Goal: Find specific page/section: Find specific page/section

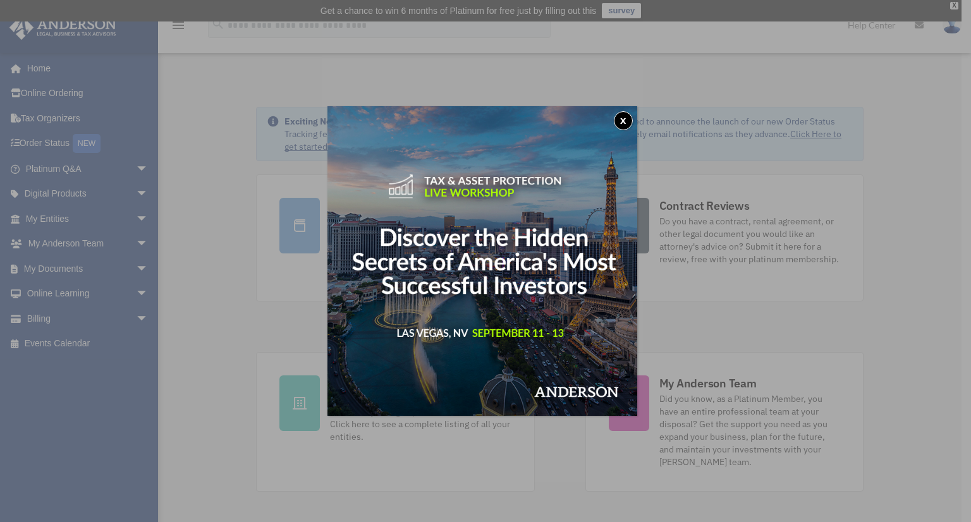
click at [624, 117] on button "x" at bounding box center [623, 120] width 19 height 19
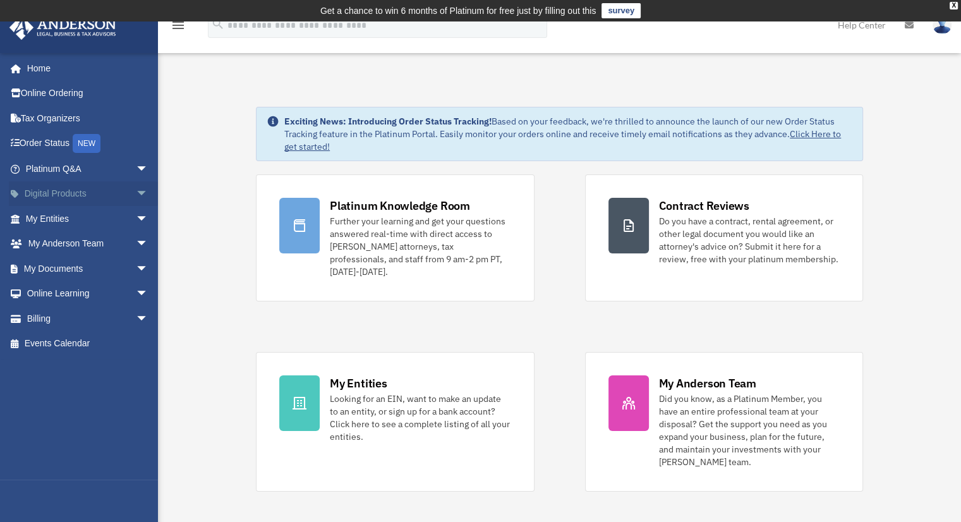
click at [91, 192] on link "Digital Products arrow_drop_down" at bounding box center [88, 193] width 159 height 25
click at [136, 221] on span "arrow_drop_down" at bounding box center [148, 219] width 25 height 26
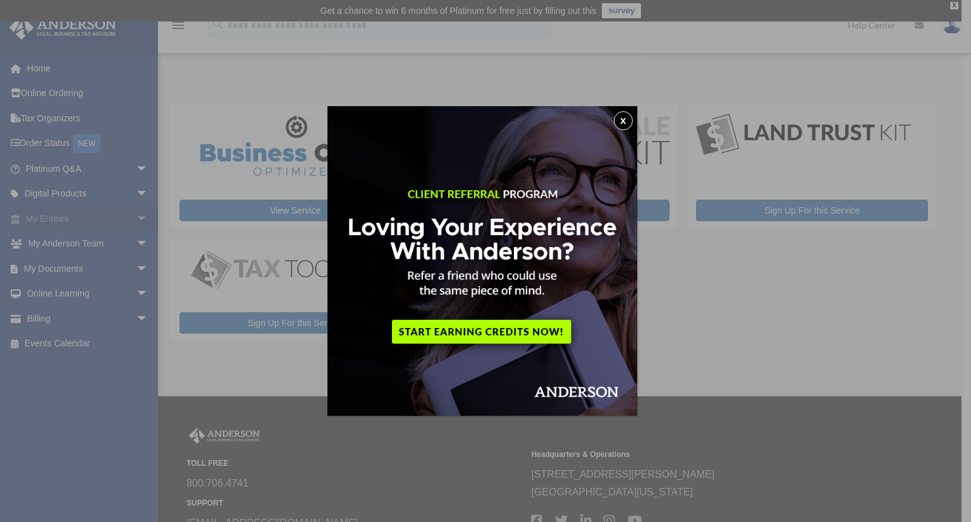
click at [127, 216] on div "x" at bounding box center [485, 261] width 971 height 522
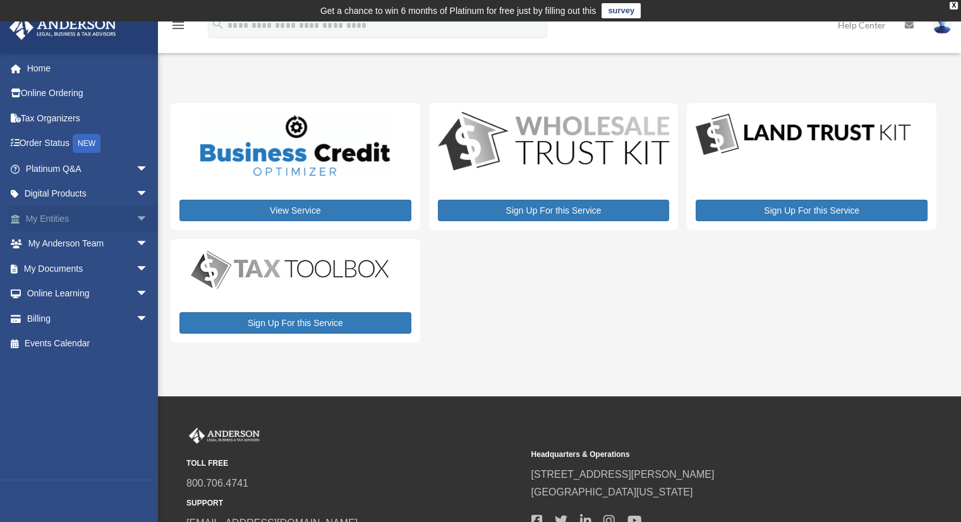
click at [136, 217] on span "arrow_drop_down" at bounding box center [148, 219] width 25 height 26
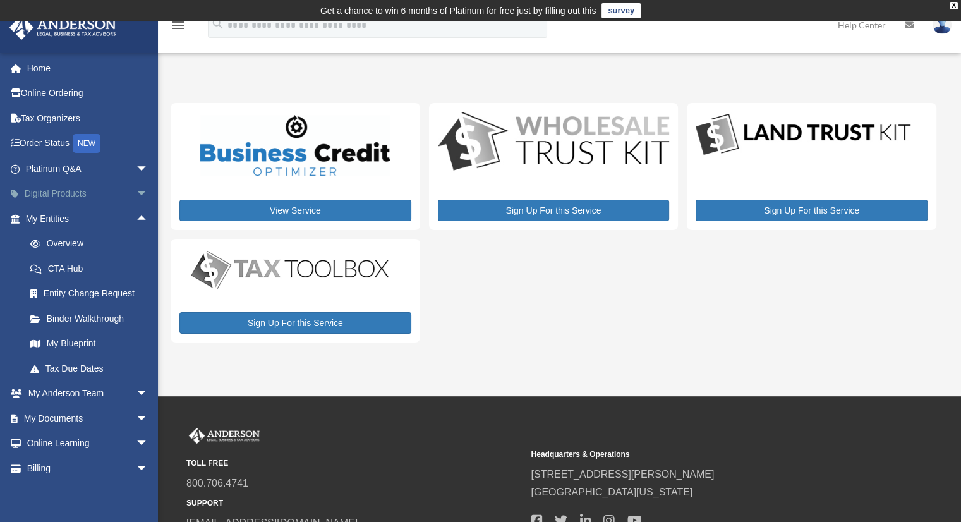
click at [136, 195] on span "arrow_drop_down" at bounding box center [148, 194] width 25 height 26
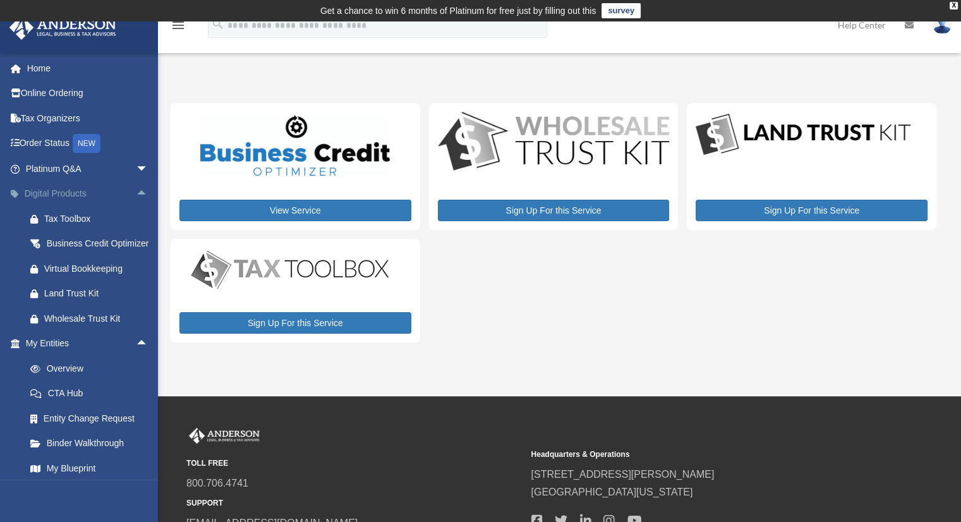
click at [136, 195] on span "arrow_drop_up" at bounding box center [148, 194] width 25 height 26
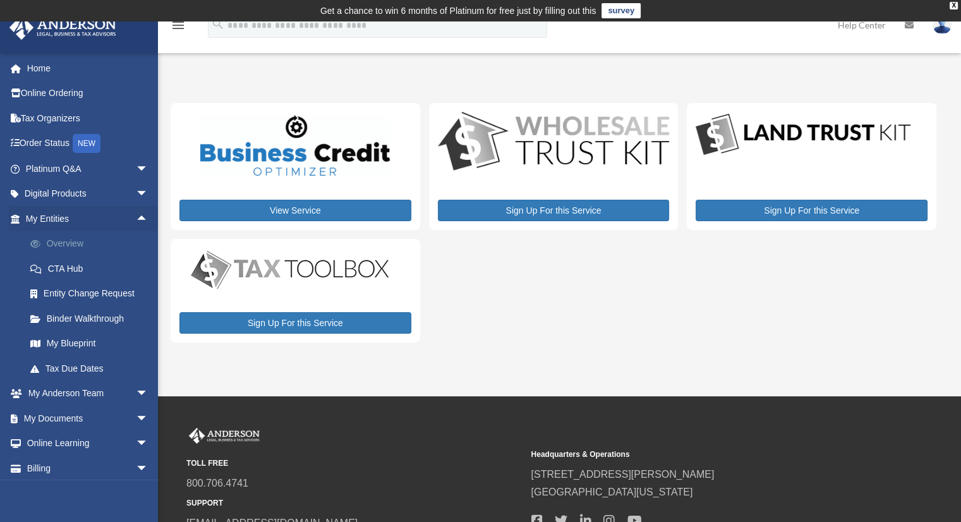
click at [78, 243] on link "Overview" at bounding box center [93, 243] width 150 height 25
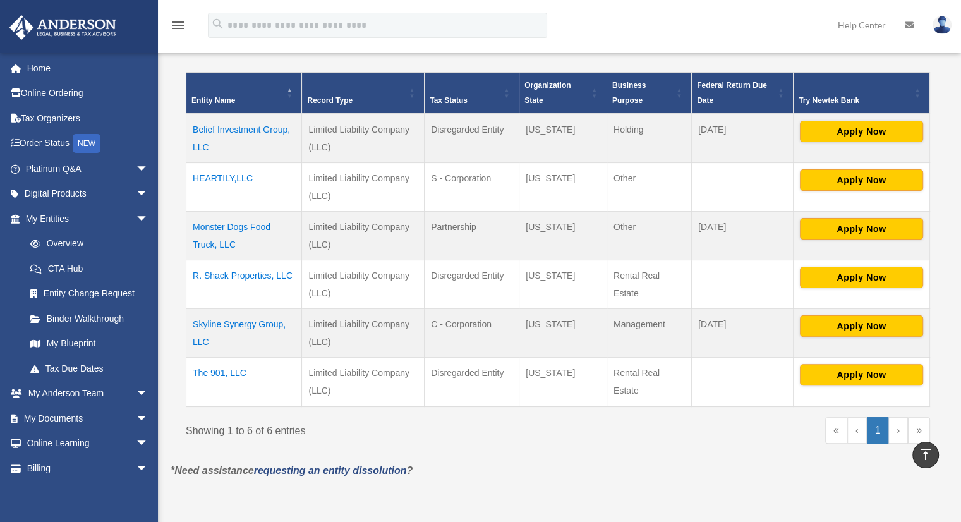
scroll to position [270, 0]
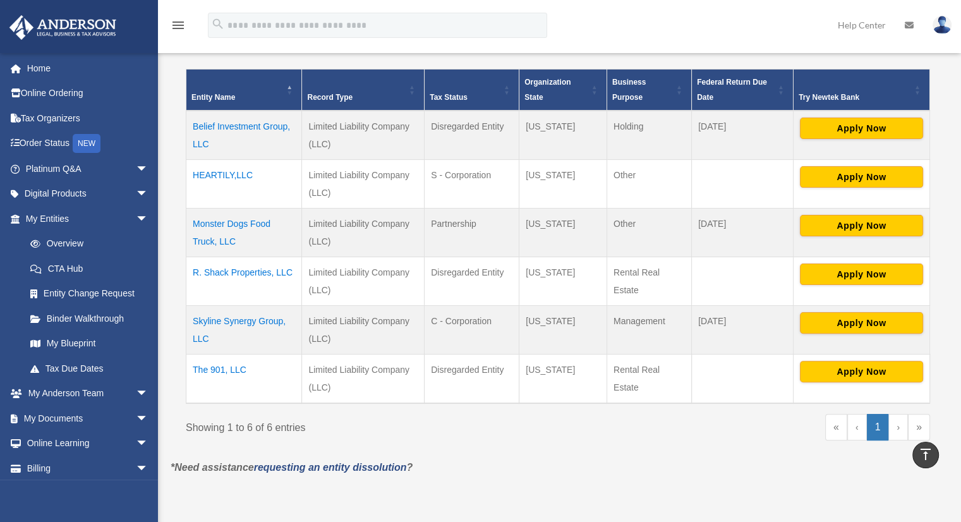
click at [231, 370] on td "The 901, LLC" at bounding box center [244, 378] width 116 height 49
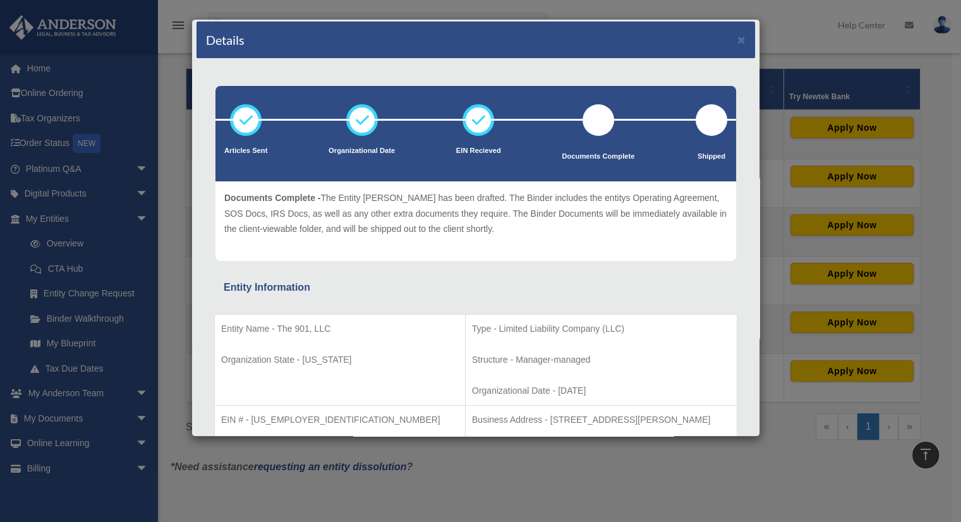
scroll to position [0, 0]
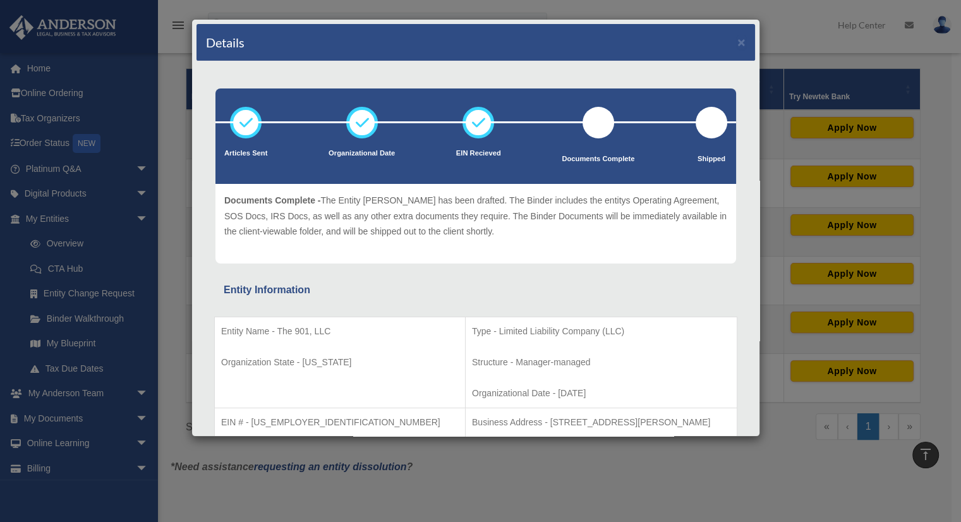
click at [779, 37] on div "Details × Articles Sent Organizational Date" at bounding box center [480, 261] width 961 height 522
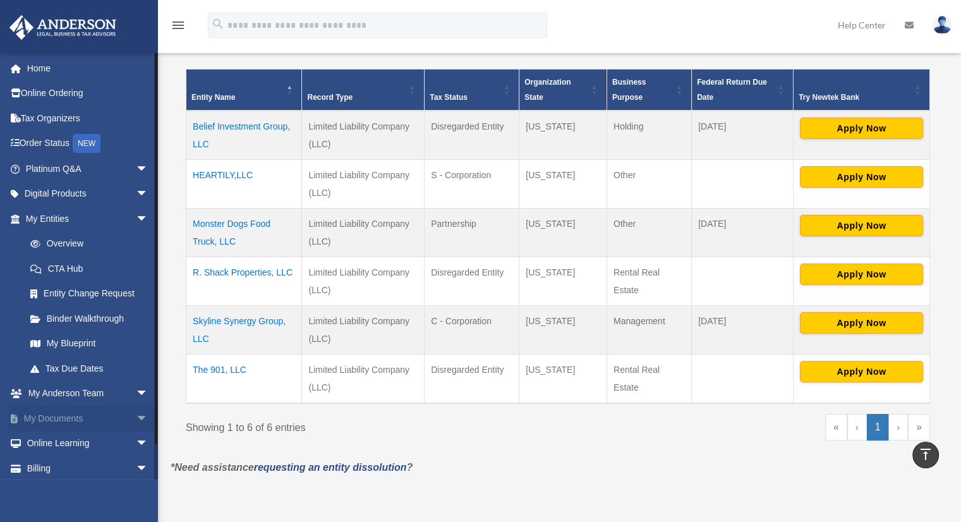
click at [136, 418] on span "arrow_drop_down" at bounding box center [148, 419] width 25 height 26
click at [53, 442] on link "Box" at bounding box center [93, 443] width 150 height 25
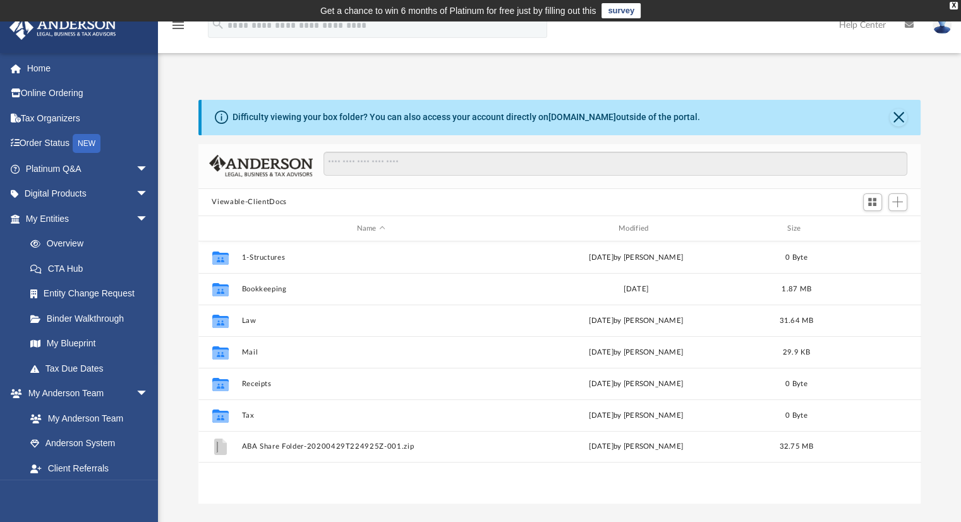
scroll to position [277, 713]
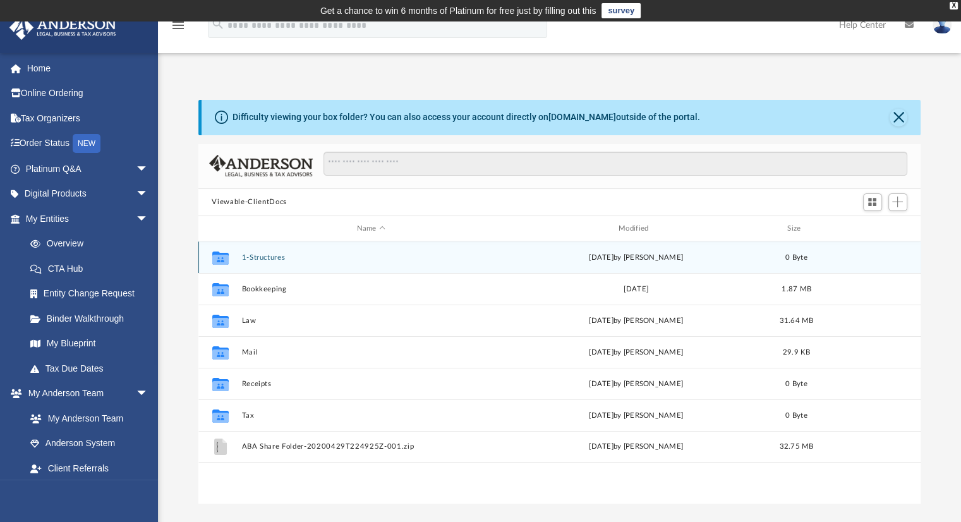
click at [223, 259] on icon "grid" at bounding box center [220, 260] width 16 height 10
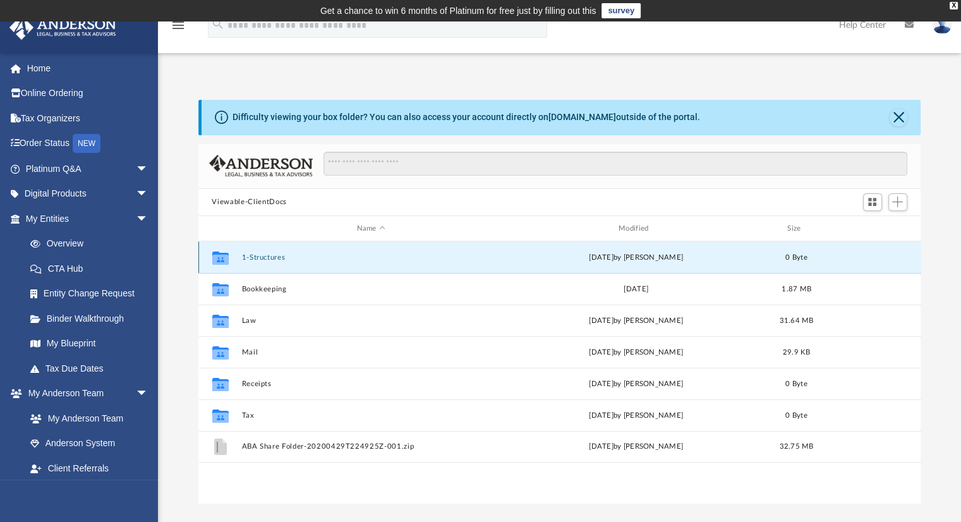
click at [254, 259] on button "1-Structures" at bounding box center [370, 257] width 259 height 8
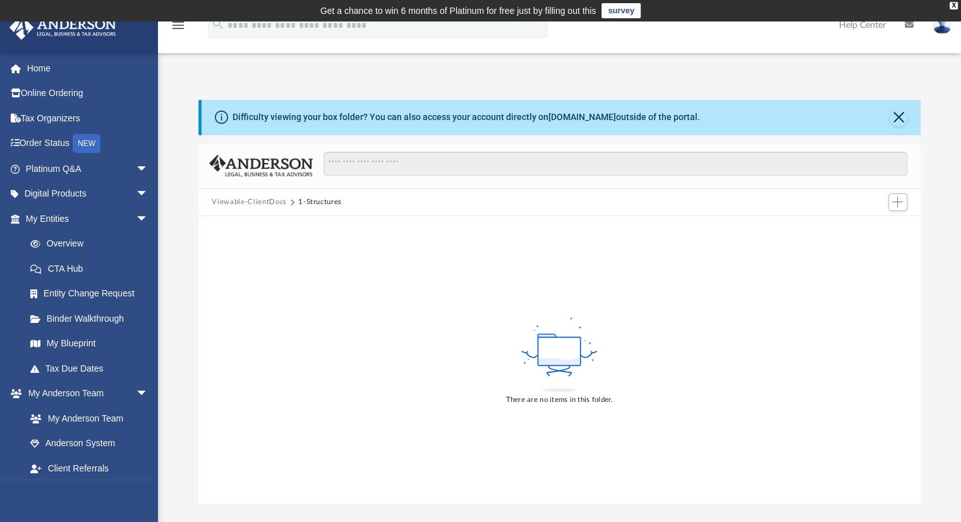
click at [257, 203] on button "Viewable-ClientDocs" at bounding box center [249, 202] width 75 height 11
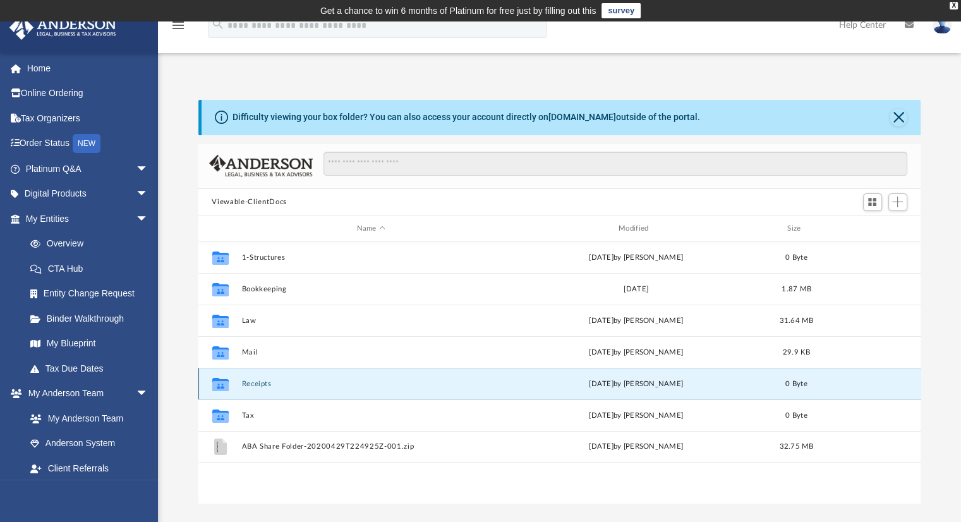
click at [257, 382] on button "Receipts" at bounding box center [370, 384] width 259 height 8
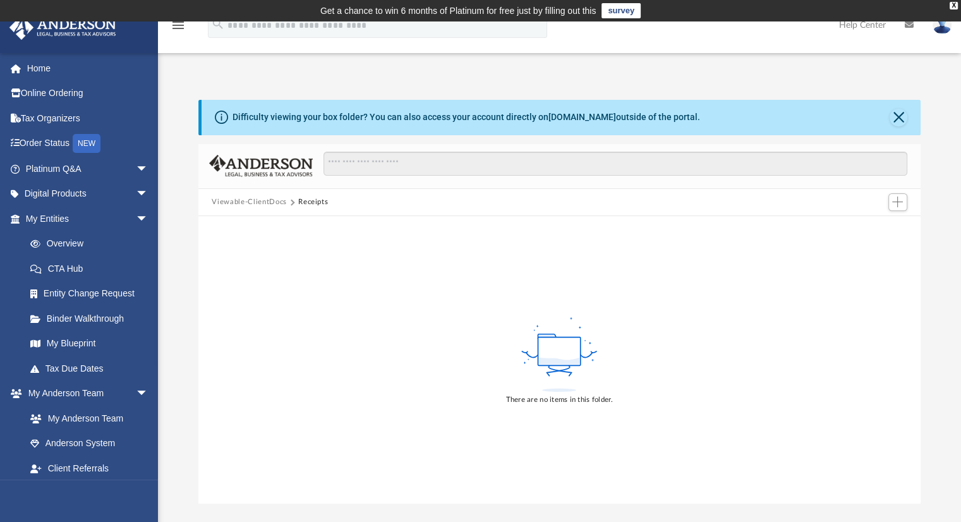
click at [249, 205] on button "Viewable-ClientDocs" at bounding box center [249, 202] width 75 height 11
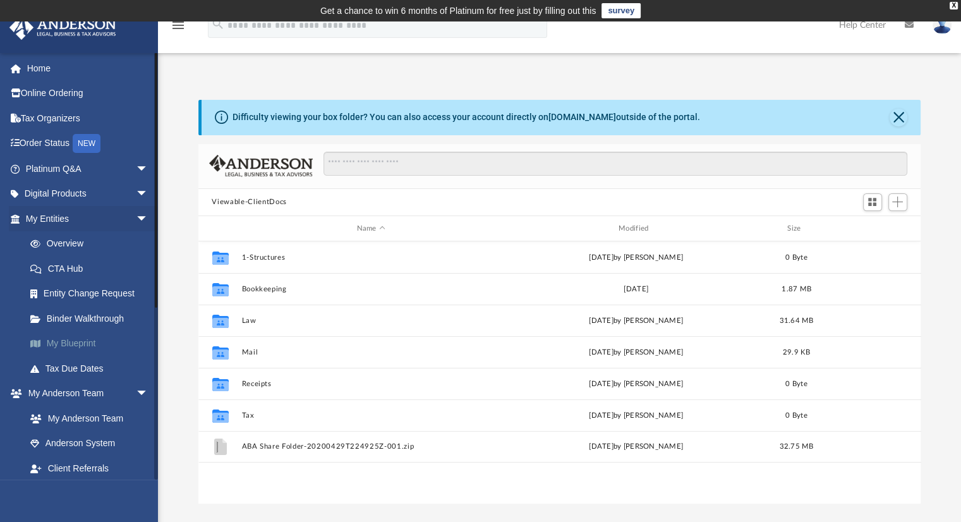
click at [85, 346] on link "My Blueprint" at bounding box center [93, 343] width 150 height 25
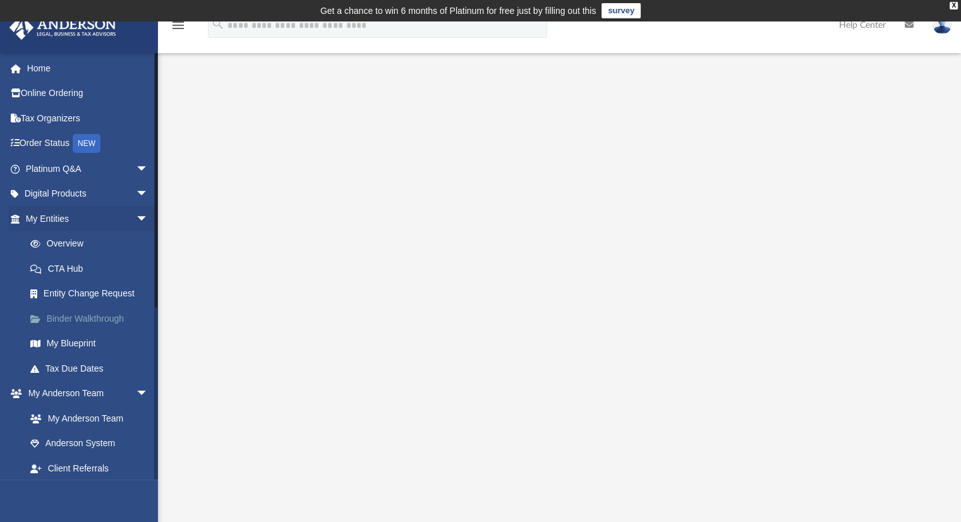
click at [92, 317] on link "Binder Walkthrough" at bounding box center [93, 318] width 150 height 25
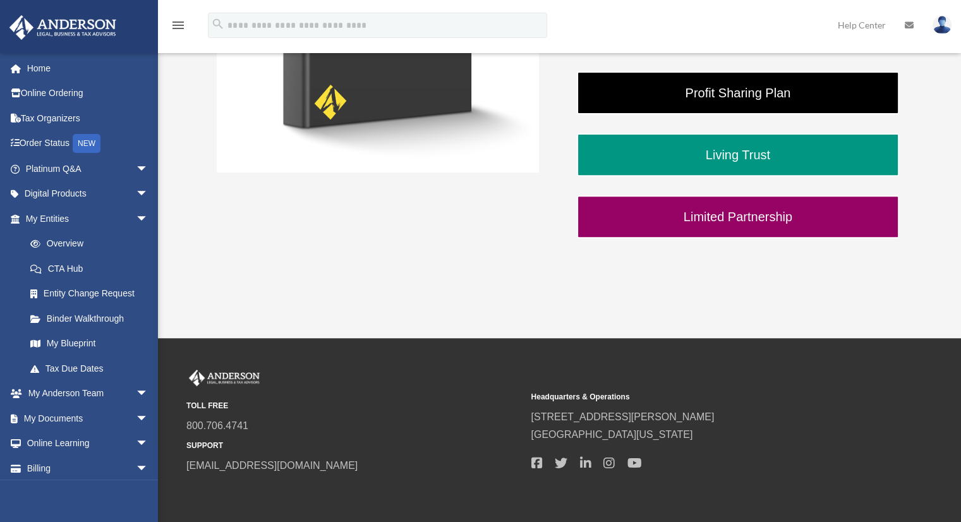
scroll to position [477, 0]
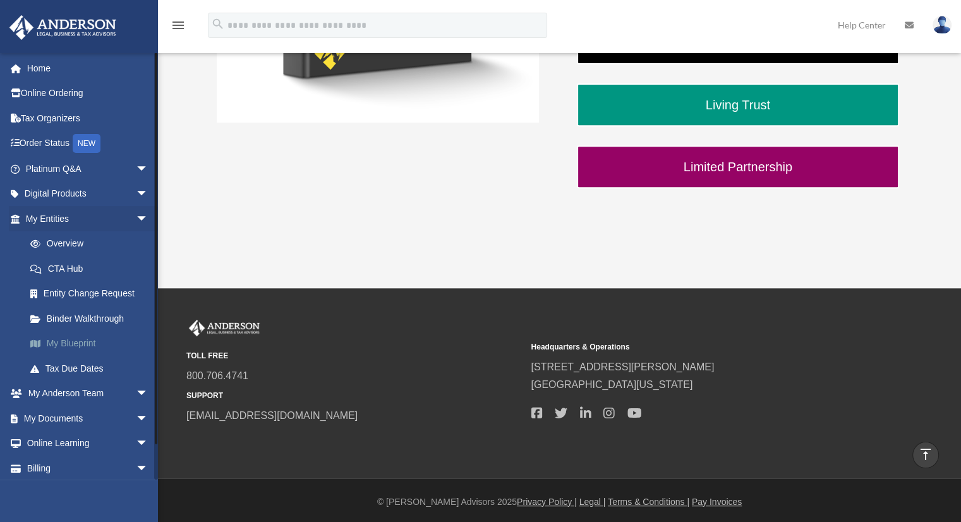
click at [79, 343] on link "My Blueprint" at bounding box center [93, 343] width 150 height 25
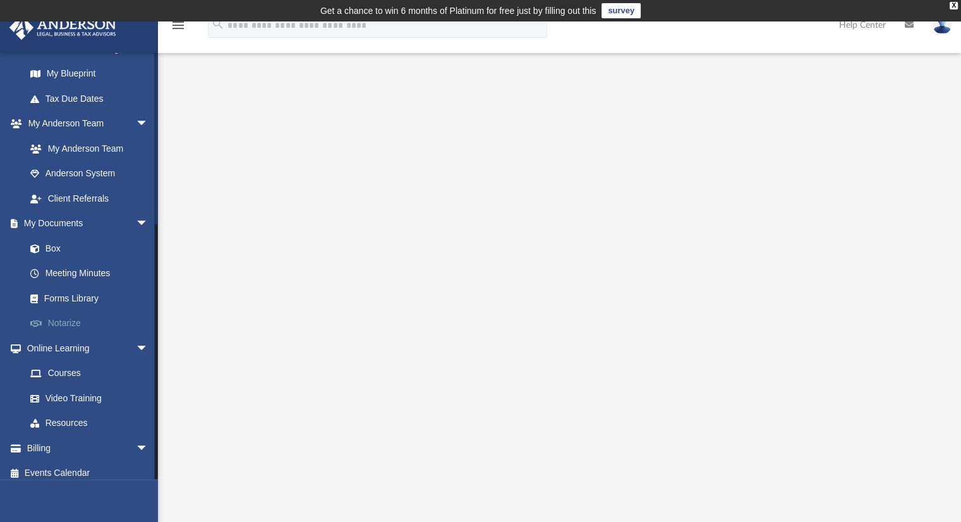
scroll to position [278, 0]
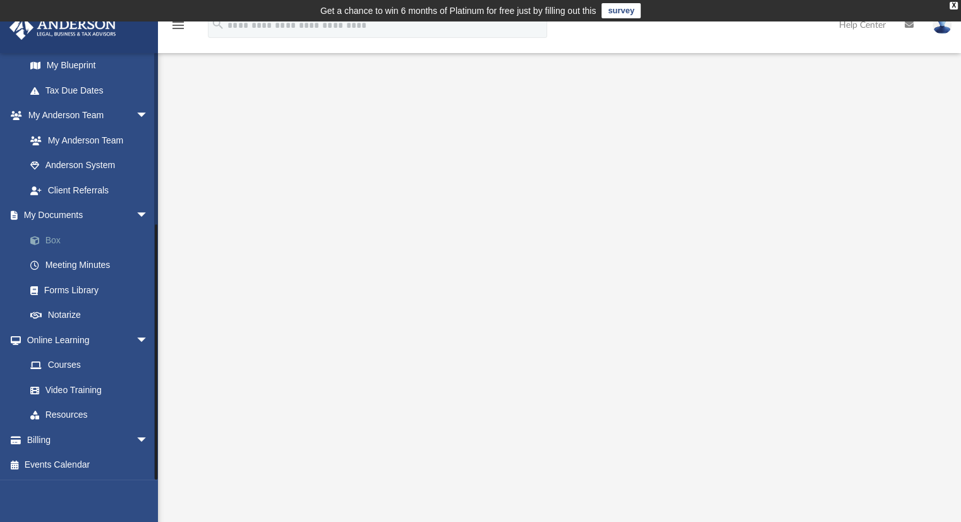
click at [50, 241] on link "Box" at bounding box center [93, 240] width 150 height 25
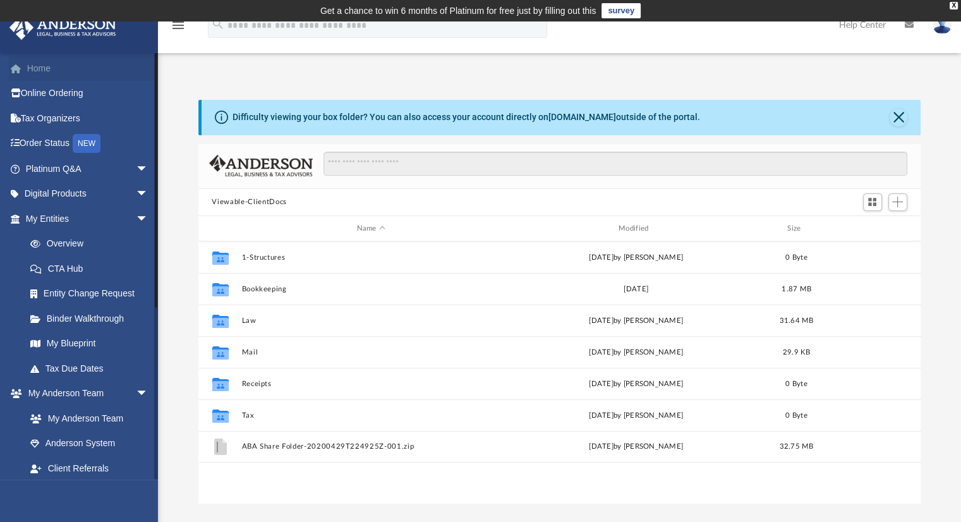
click at [32, 64] on link "Home" at bounding box center [88, 68] width 159 height 25
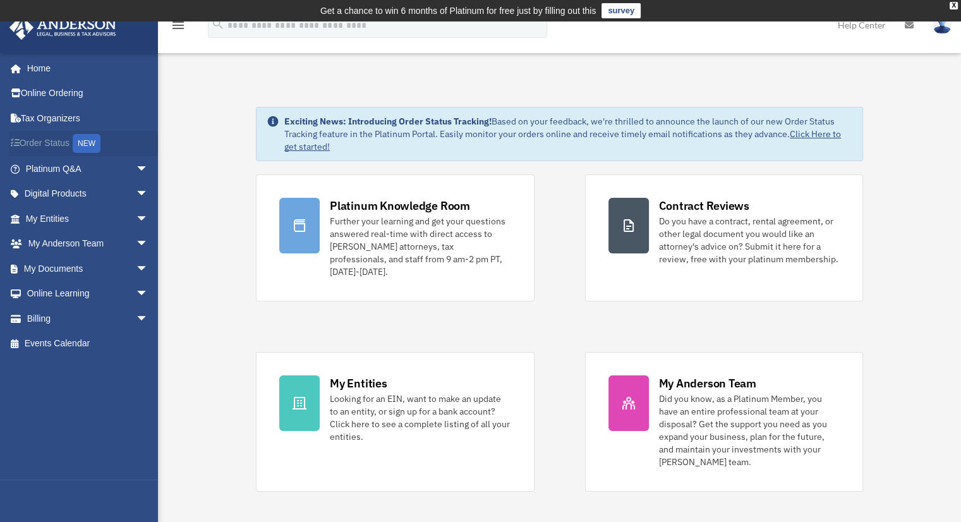
click at [43, 142] on link "Order Status NEW" at bounding box center [88, 144] width 159 height 26
